Goal: Entertainment & Leisure: Consume media (video, audio)

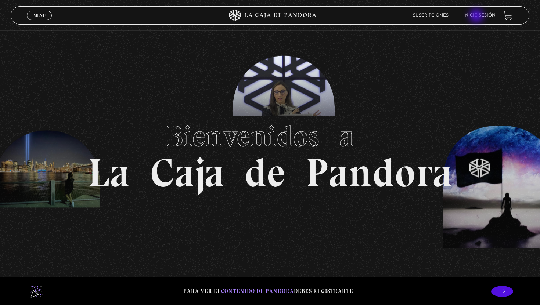
click at [477, 17] on link "Inicie sesión" at bounding box center [479, 15] width 32 height 4
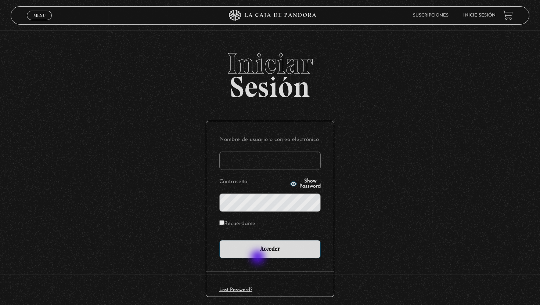
type input "[PERSON_NAME][EMAIL_ADDRESS][DOMAIN_NAME]"
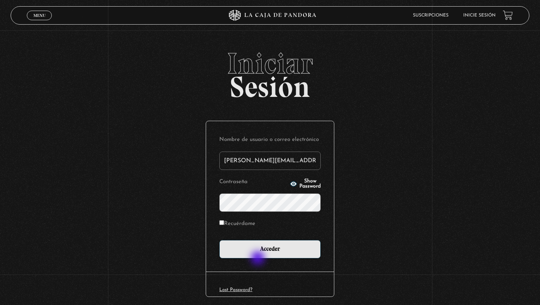
click at [259, 259] on div "Nombre de usuario o correo electrónico aaron.zuniga2107@gmail.com Contraseña Sh…" at bounding box center [270, 196] width 128 height 151
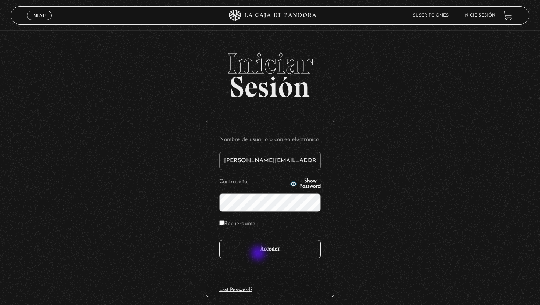
click at [262, 251] on input "Acceder" at bounding box center [269, 249] width 101 height 18
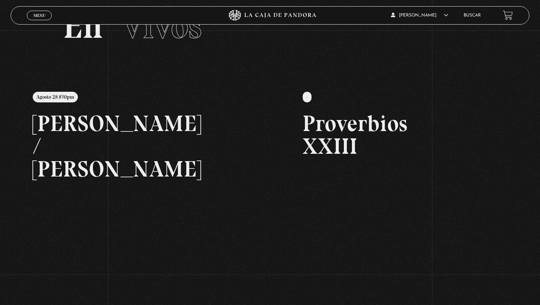
scroll to position [40, 0]
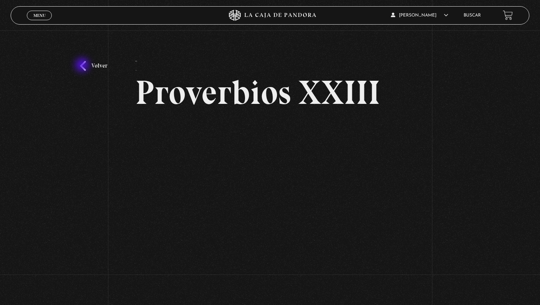
click at [83, 66] on link "Volver" at bounding box center [93, 66] width 27 height 10
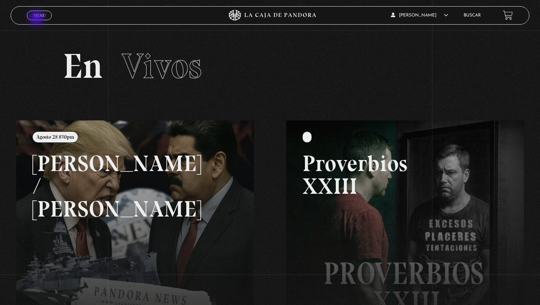
click at [37, 18] on link "Menu Cerrar" at bounding box center [39, 16] width 25 height 10
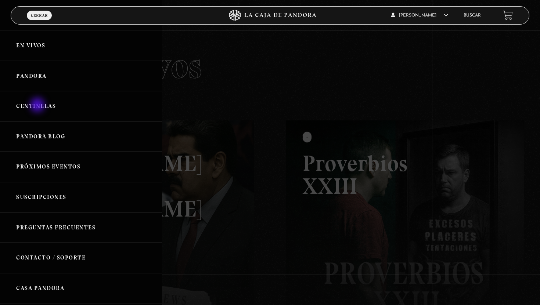
click at [38, 106] on link "Centinelas" at bounding box center [81, 106] width 162 height 31
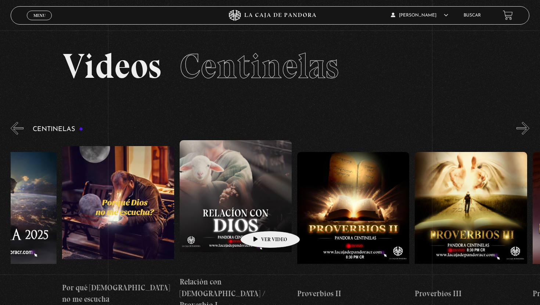
scroll to position [0, 185]
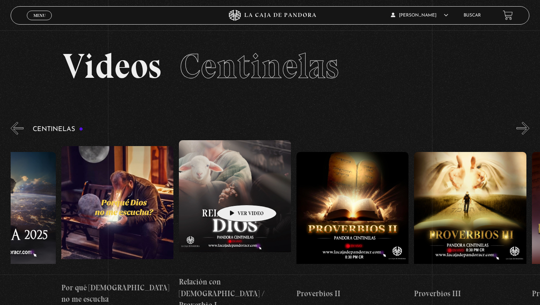
click at [235, 194] on figure at bounding box center [235, 206] width 112 height 132
